Goal: Use online tool/utility: Utilize a website feature to perform a specific function

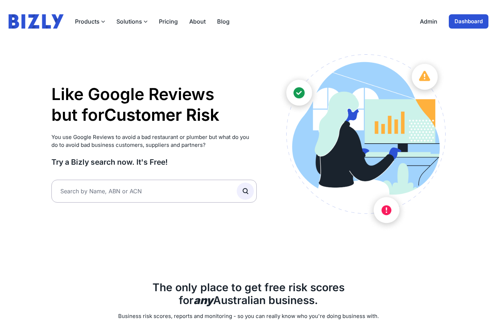
click at [480, 23] on link "Dashboard" at bounding box center [469, 21] width 40 height 14
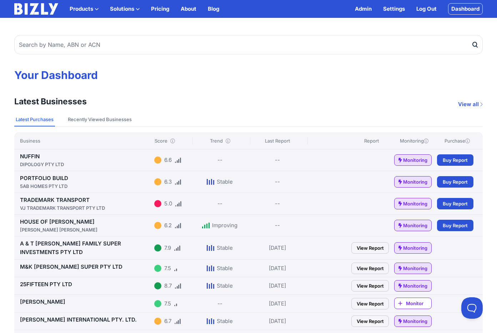
click at [46, 156] on div "NUFFIN DIPOLOGY PTY LTD" at bounding box center [85, 160] width 131 height 16
click at [34, 156] on link "NUFFIN DIPOLOGY PTY LTD" at bounding box center [85, 160] width 131 height 15
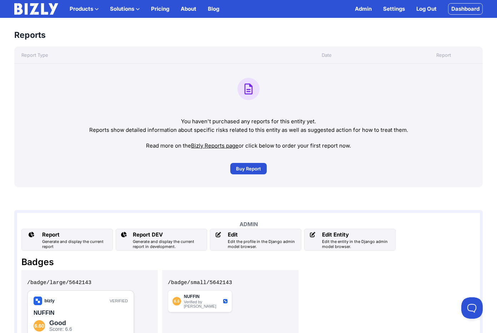
scroll to position [398, 0]
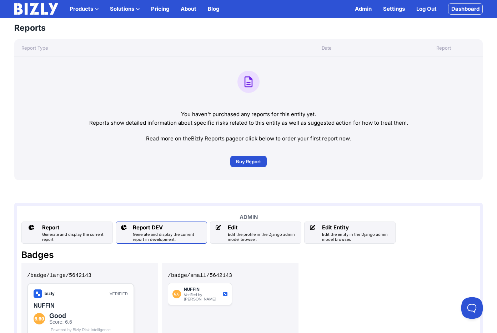
click at [187, 235] on div "Generate and display the current report in development." at bounding box center [168, 237] width 71 height 10
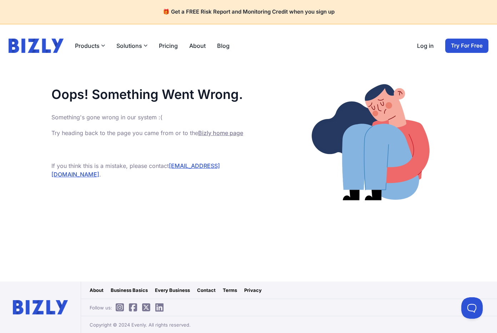
click at [219, 220] on main "Oops! Something Went Wrong. Something's gone wrong in our system :( Try heading…" at bounding box center [248, 174] width 497 height 214
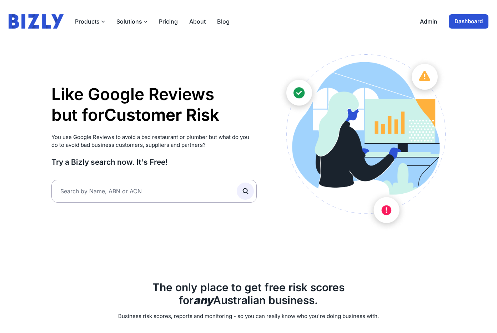
click at [473, 21] on link "Dashboard" at bounding box center [469, 21] width 40 height 14
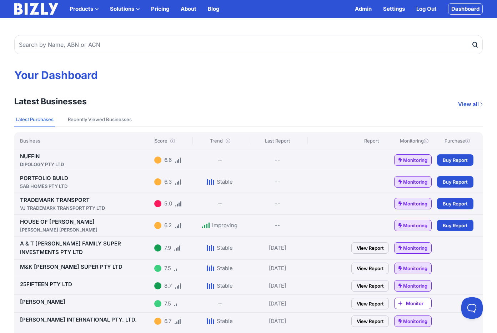
click at [25, 157] on link "NUFFIN DIPOLOGY PTY LTD" at bounding box center [85, 160] width 131 height 15
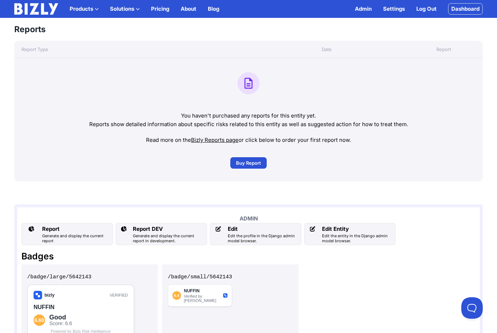
scroll to position [443, 0]
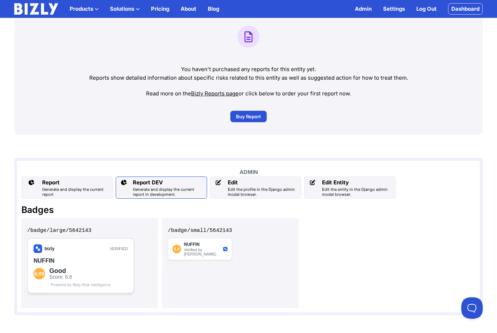
click at [159, 191] on div "Generate and display the current report in development." at bounding box center [168, 192] width 71 height 10
